Goal: Task Accomplishment & Management: Complete application form

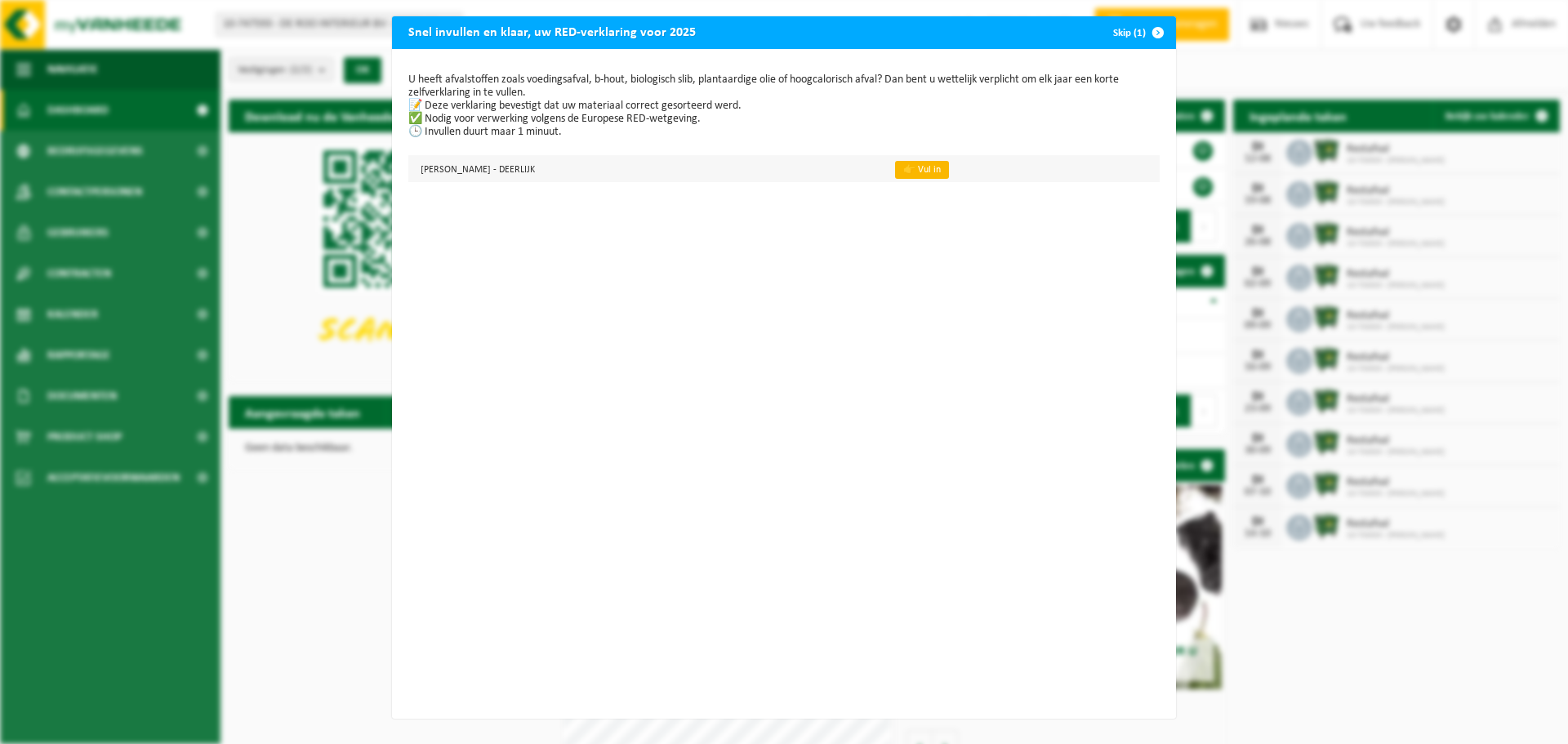
click at [895, 174] on link "👉 Vul in" at bounding box center [922, 170] width 54 height 18
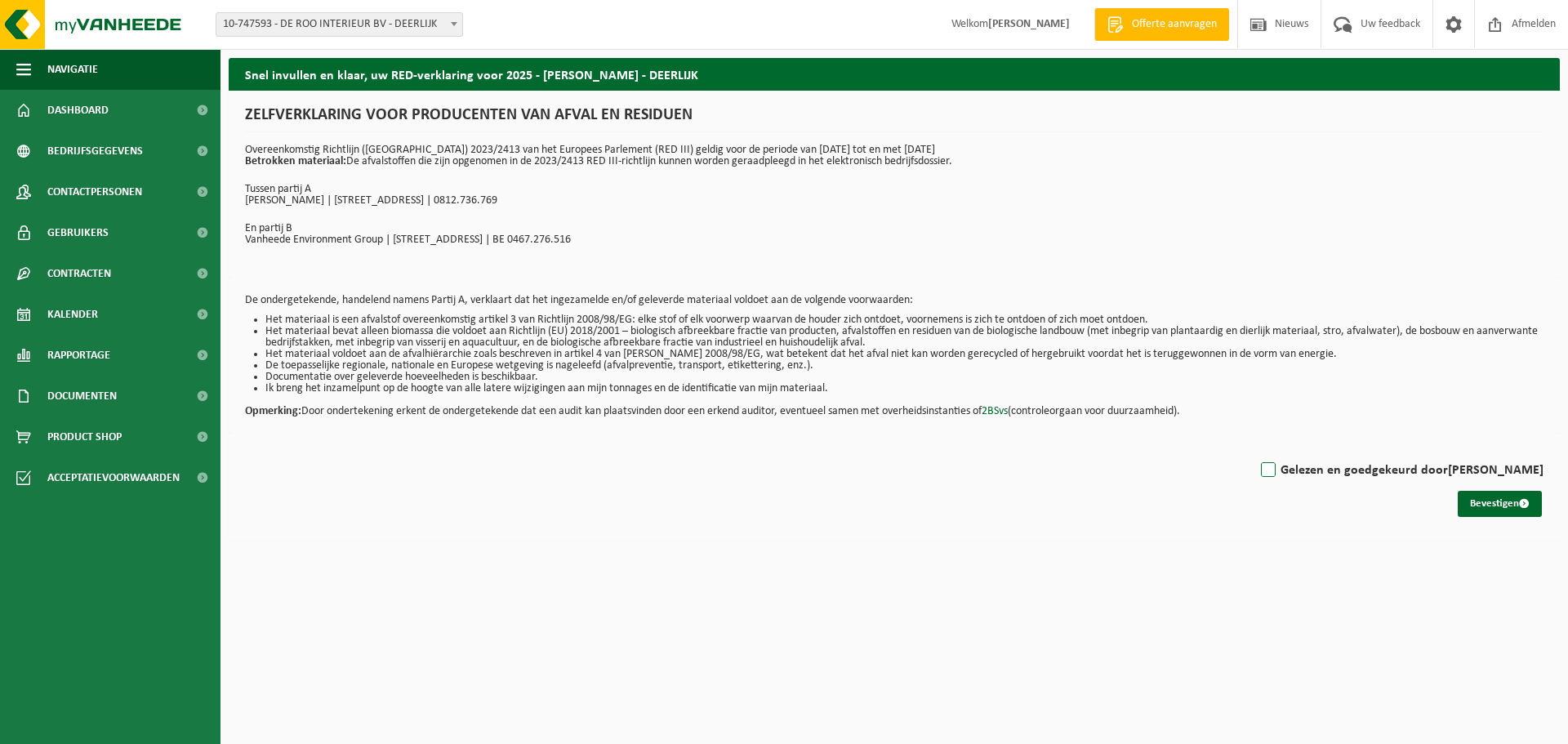
click at [1301, 464] on label "Gelezen en goedgekeurd door NICK DEROO" at bounding box center [1401, 471] width 286 height 25
click at [1544, 450] on input "Gelezen en goedgekeurd door NICK DEROO" at bounding box center [1544, 449] width 1 height 1
checkbox input "true"
click at [1480, 510] on button "Bevestigen" at bounding box center [1499, 503] width 84 height 26
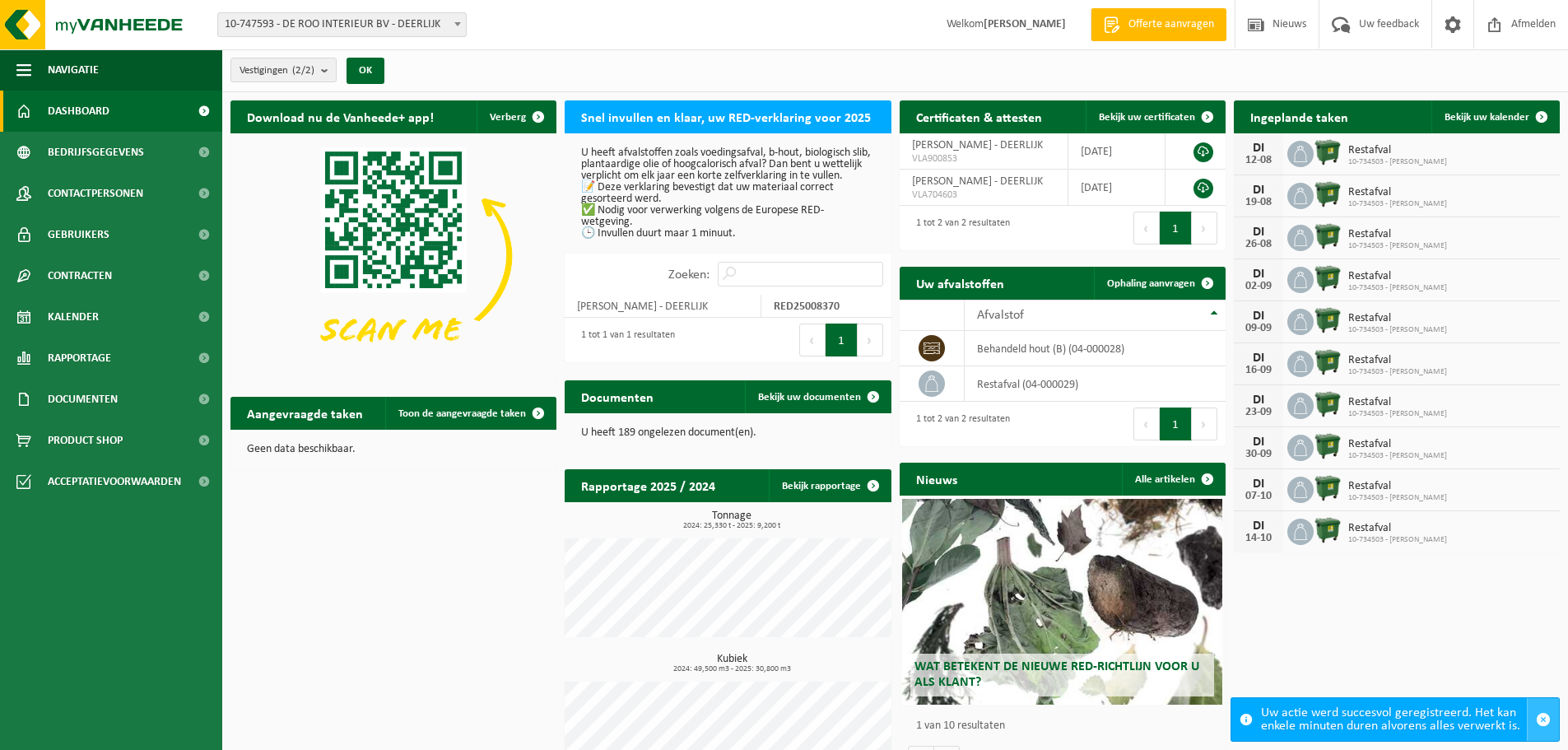
click at [1550, 716] on span "button" at bounding box center [1544, 720] width 15 height 15
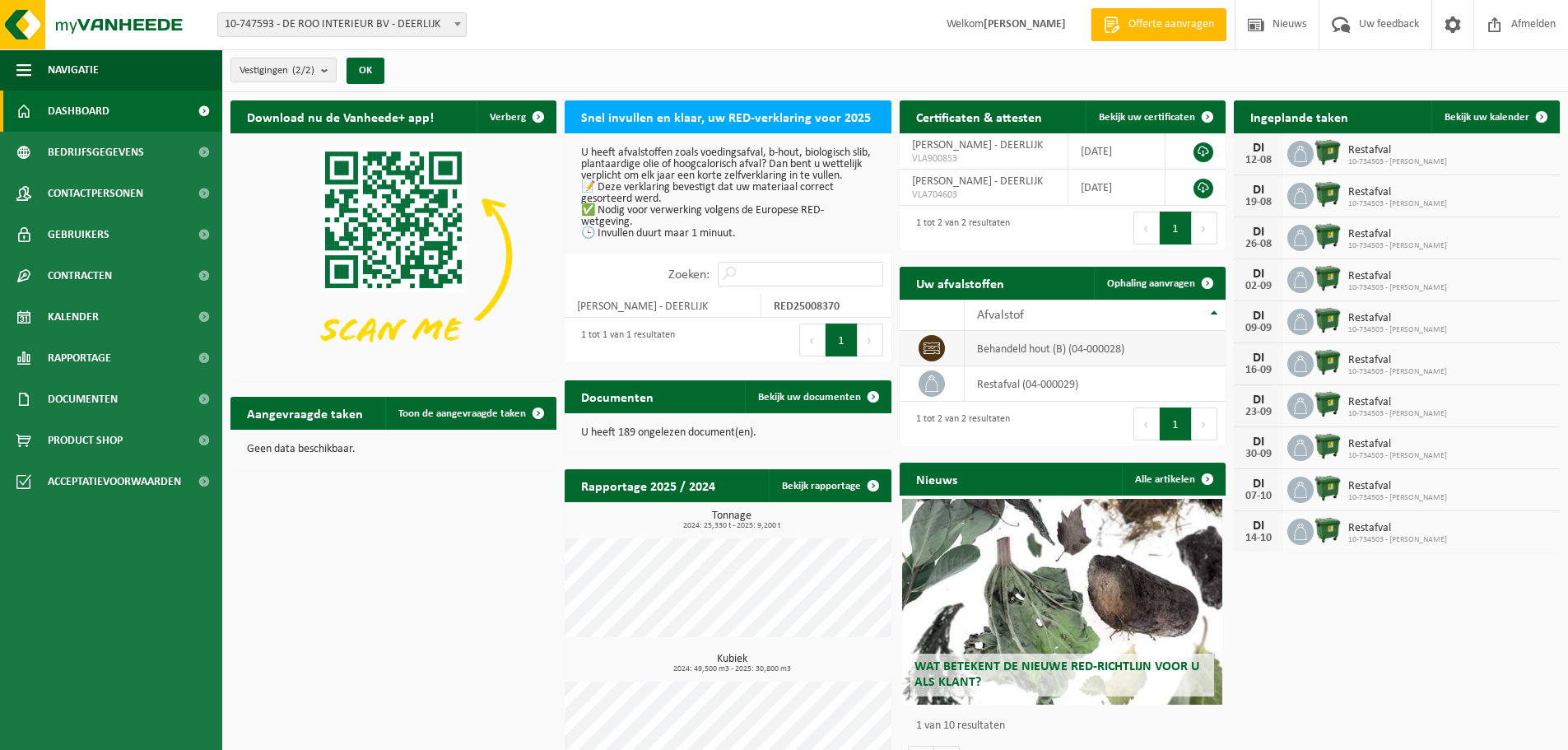
click at [1010, 346] on td "behandeld hout (B) (04-000028)" at bounding box center [1096, 348] width 261 height 35
click at [1128, 290] on link "Ophaling aanvragen" at bounding box center [1159, 283] width 130 height 33
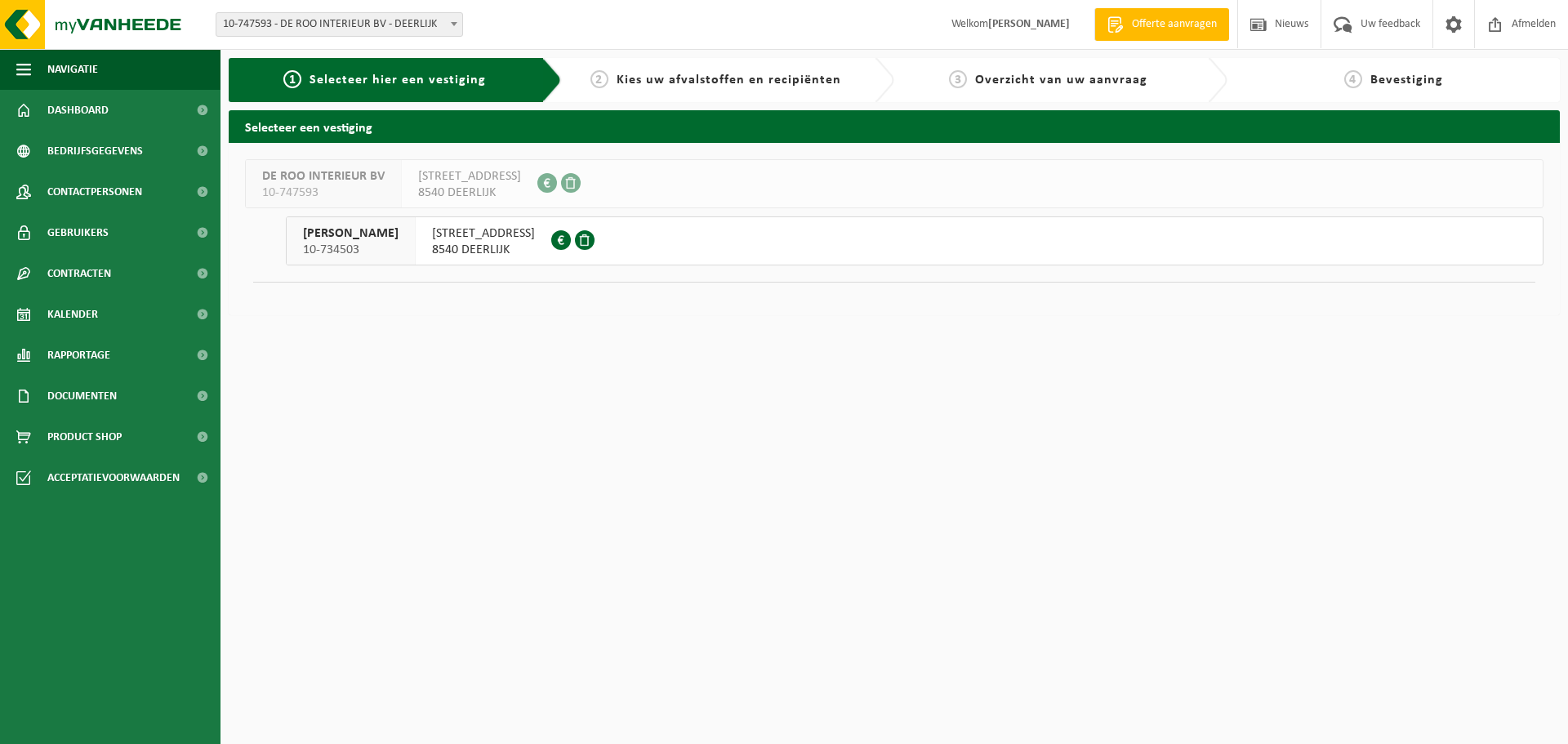
click at [491, 232] on span "HAZEWINDSTRAAT 67" at bounding box center [483, 233] width 103 height 17
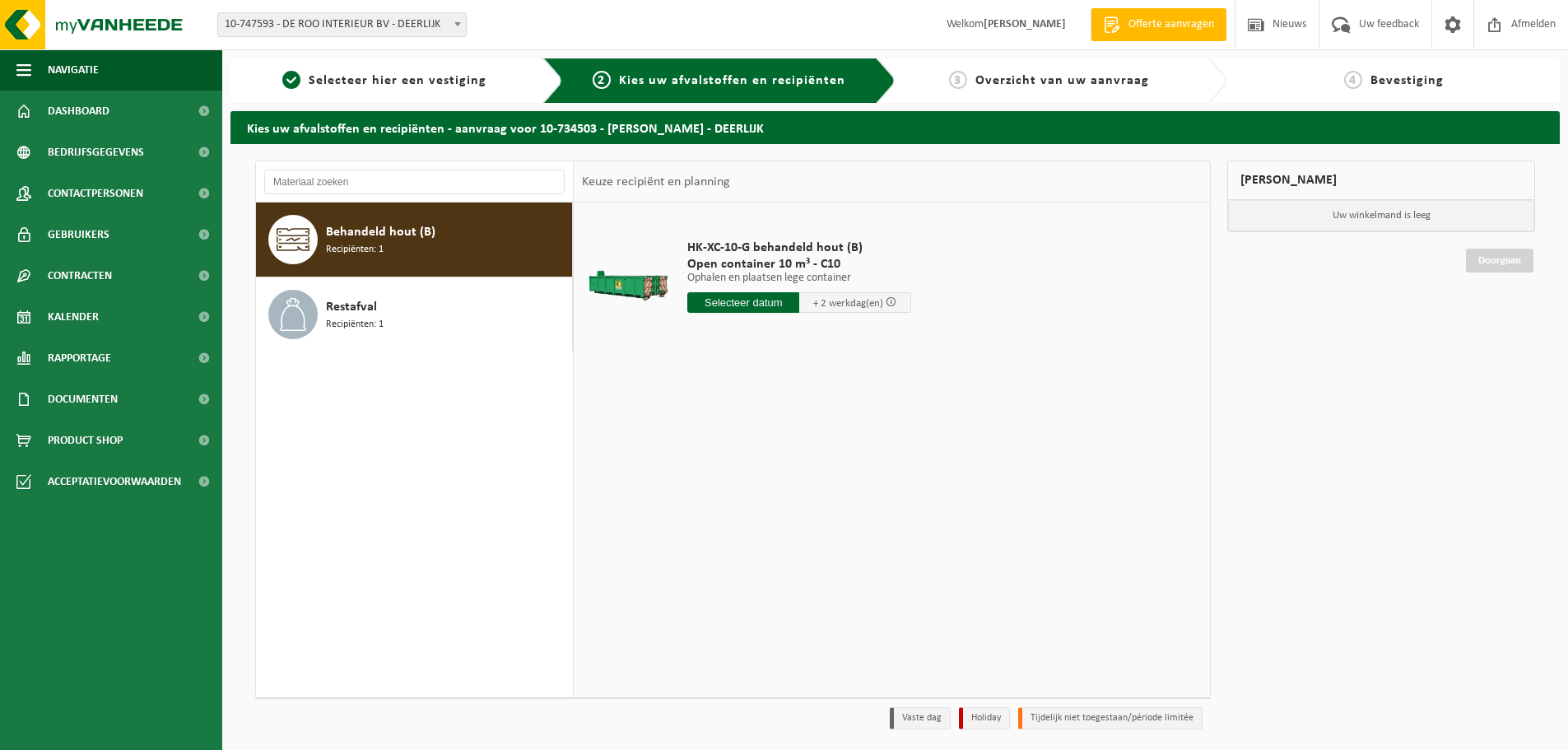
click at [740, 306] on input "text" at bounding box center [743, 302] width 112 height 21
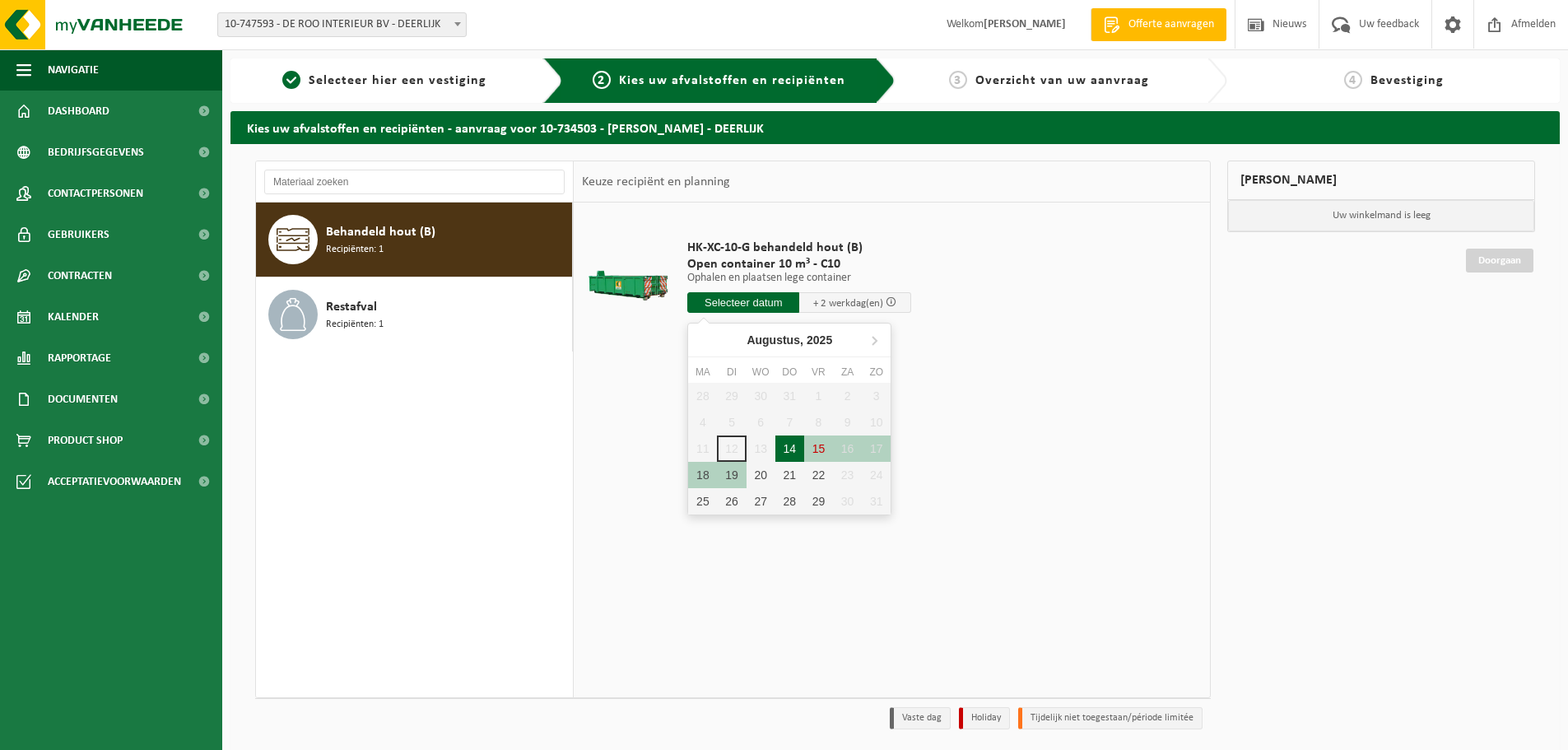
click at [780, 448] on div "14" at bounding box center [789, 448] width 28 height 26
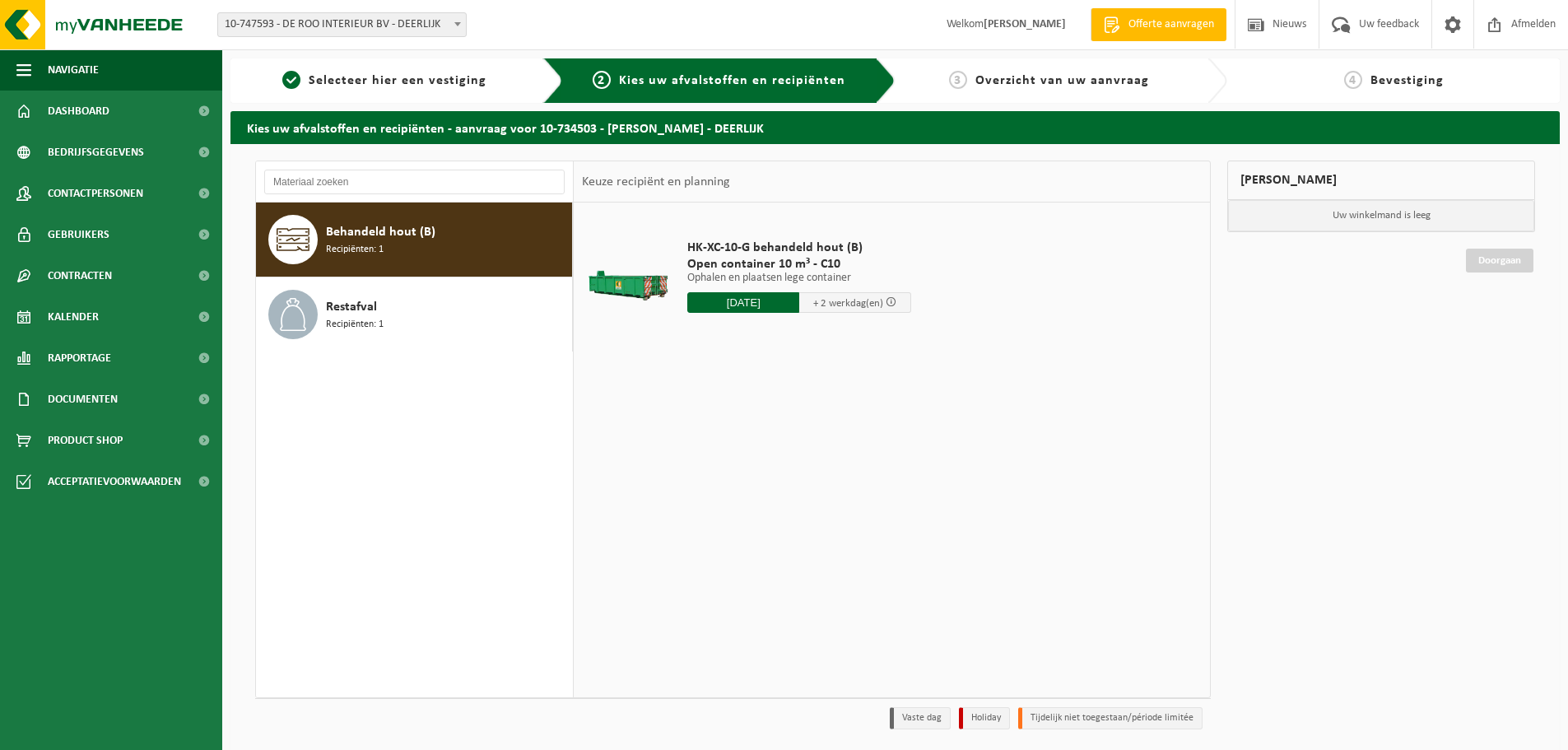
type input "Van 2025-08-14"
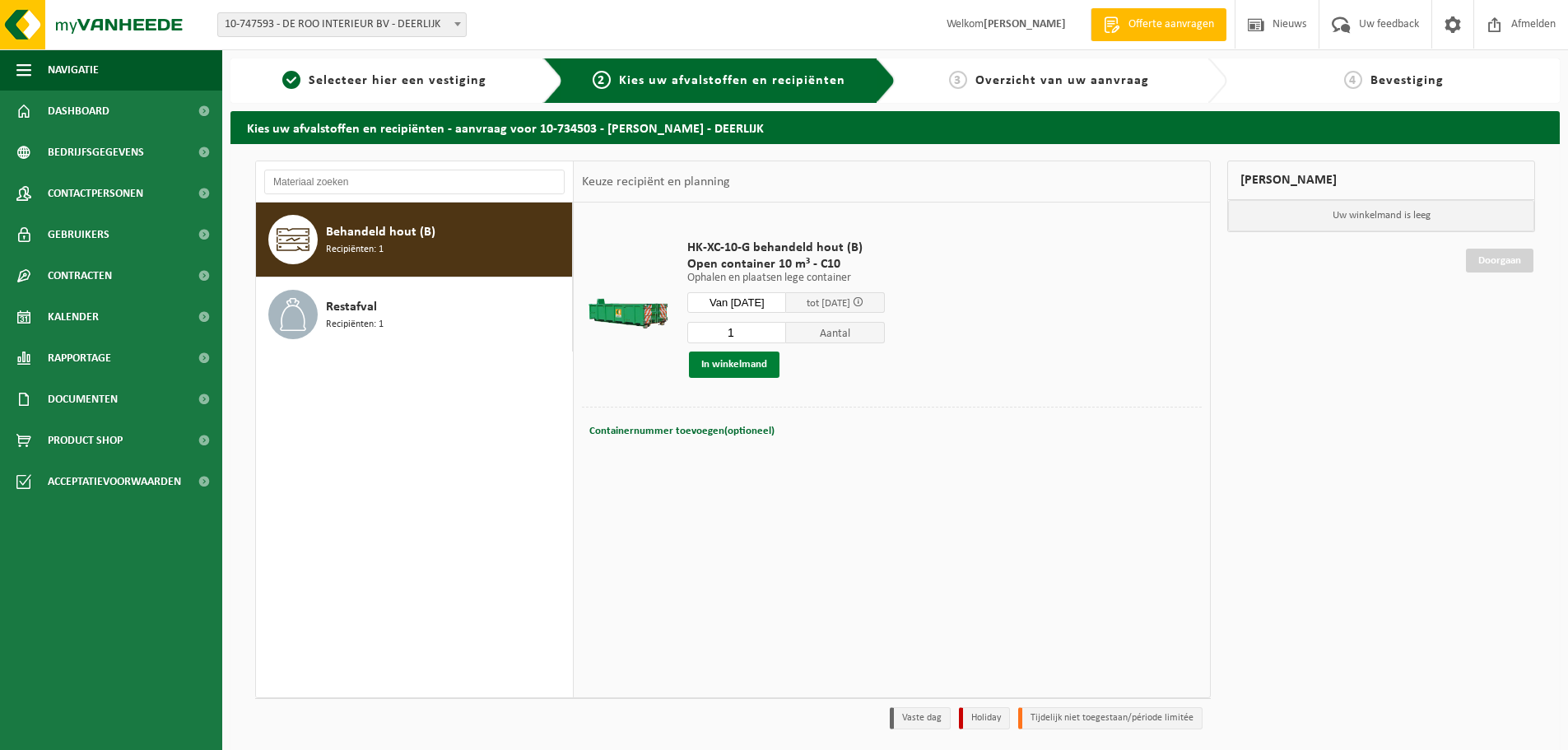
click at [743, 362] on button "In winkelmand" at bounding box center [734, 364] width 90 height 26
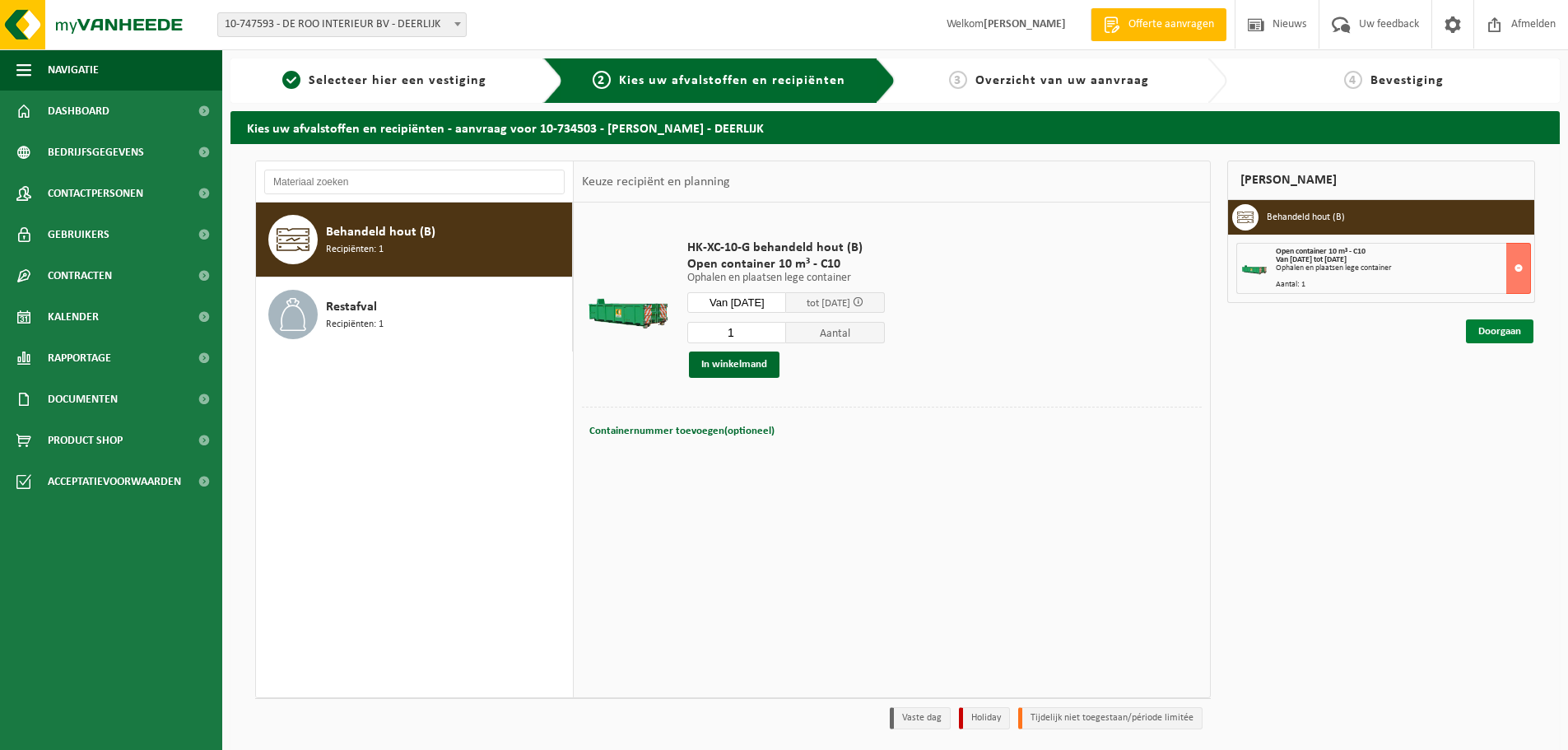
click at [1500, 338] on link "Doorgaan" at bounding box center [1500, 331] width 68 height 24
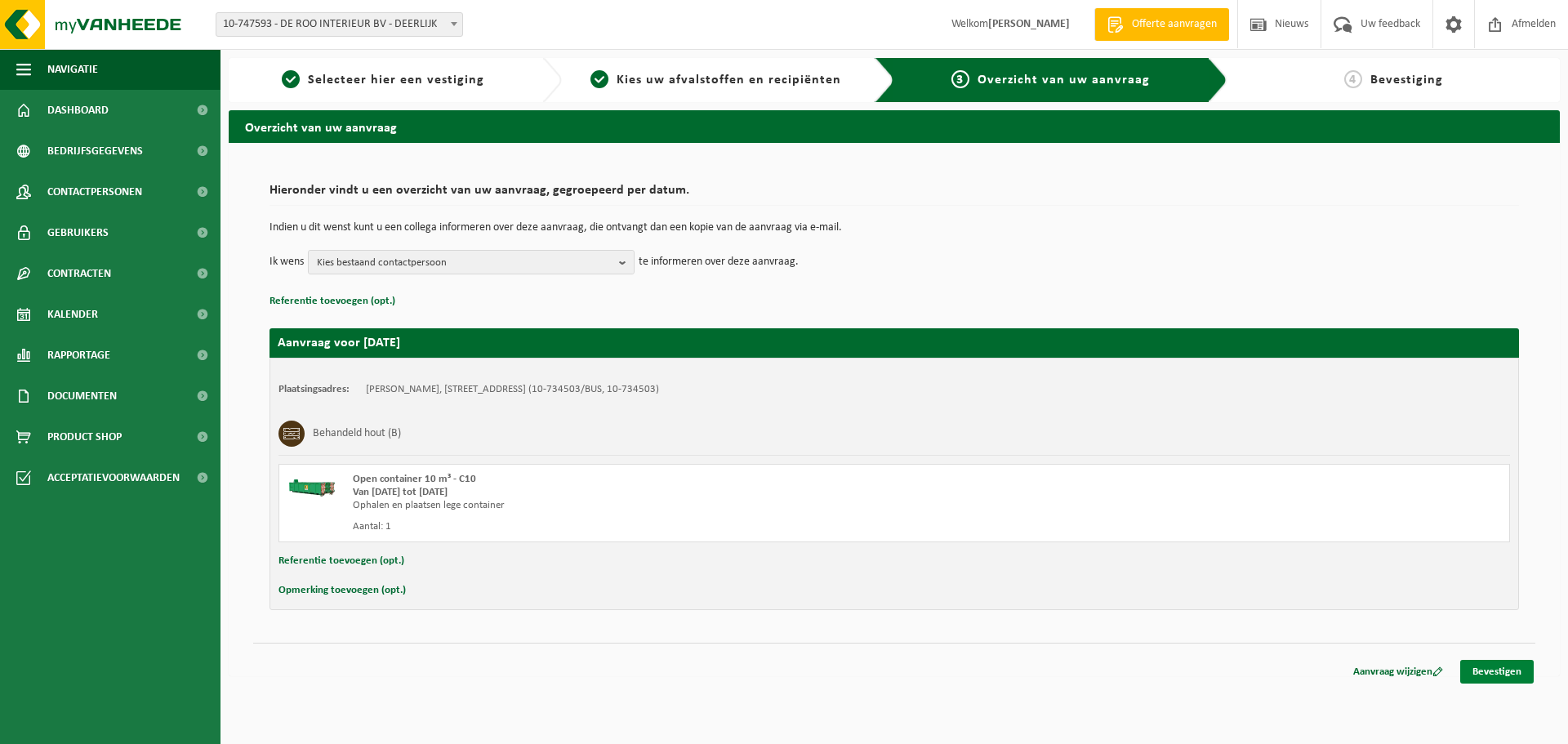
click at [1503, 667] on link "Bevestigen" at bounding box center [1497, 672] width 74 height 24
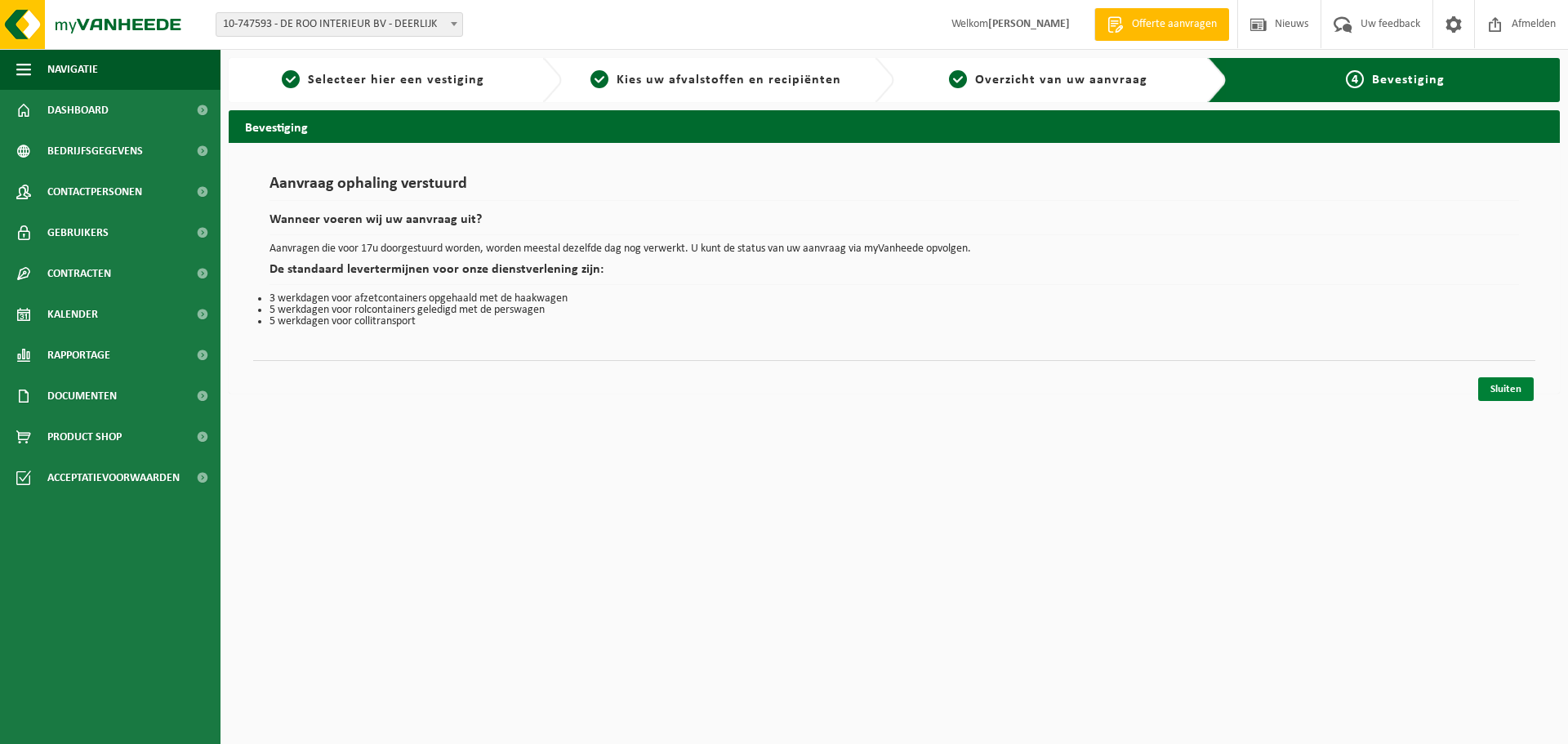
click at [1500, 394] on link "Sluiten" at bounding box center [1506, 389] width 56 height 24
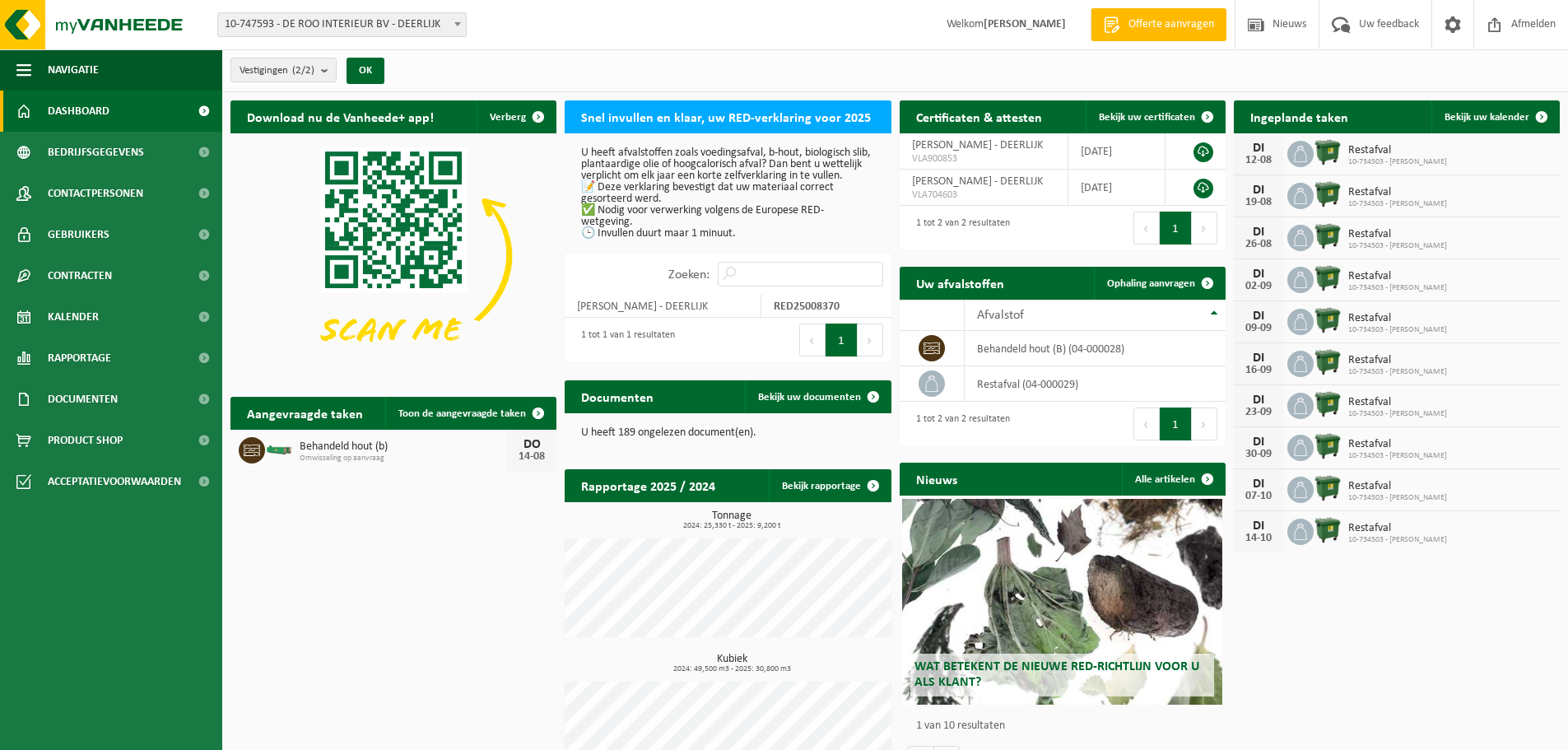
click at [697, 117] on h2 "Snel invullen en klaar, uw RED-verklaring voor 2025" at bounding box center [727, 116] width 323 height 32
